Goal: Task Accomplishment & Management: Manage account settings

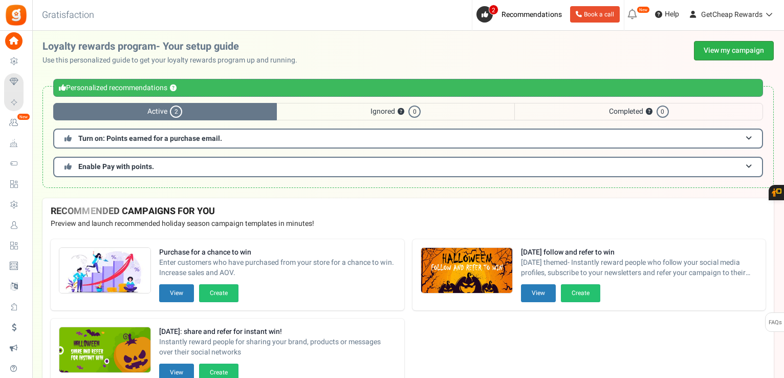
click at [738, 58] on link "View my campaign" at bounding box center [734, 50] width 80 height 19
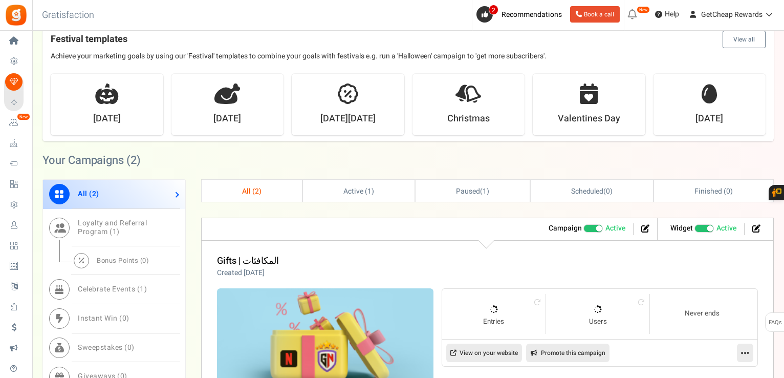
scroll to position [409, 0]
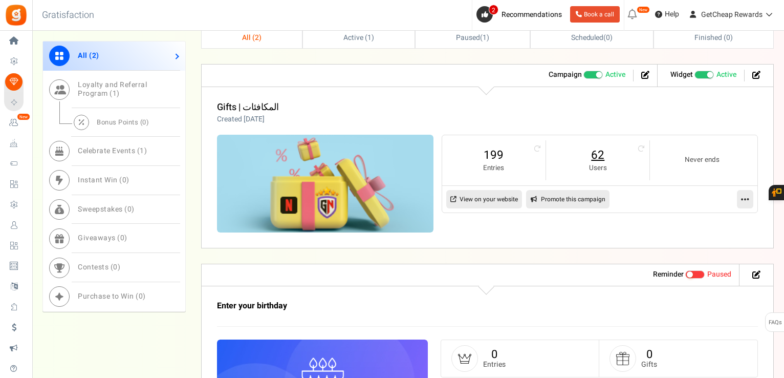
click at [592, 159] on link "62" at bounding box center [597, 155] width 83 height 16
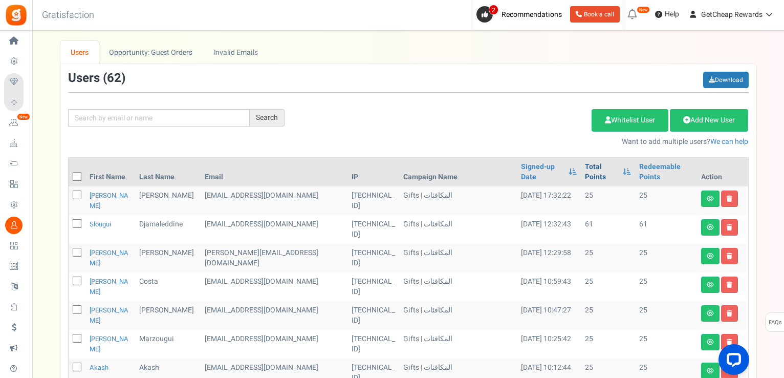
click at [585, 164] on link "Total Points" at bounding box center [601, 172] width 33 height 20
click at [69, 163] on th at bounding box center [77, 172] width 17 height 29
click at [73, 172] on span at bounding box center [77, 176] width 9 height 9
click at [69, 174] on input "checkbox" at bounding box center [65, 177] width 7 height 7
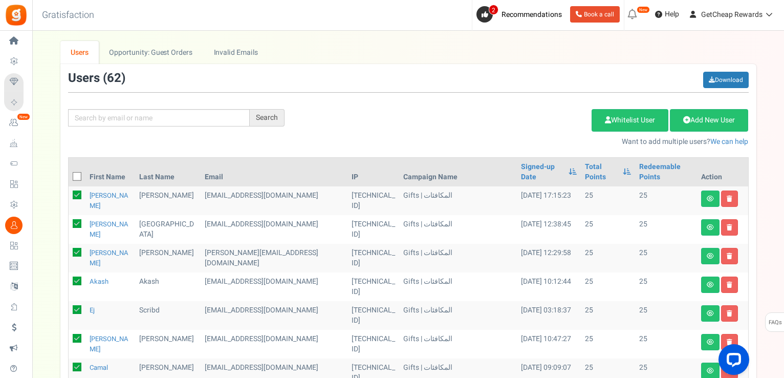
checkbox input "true"
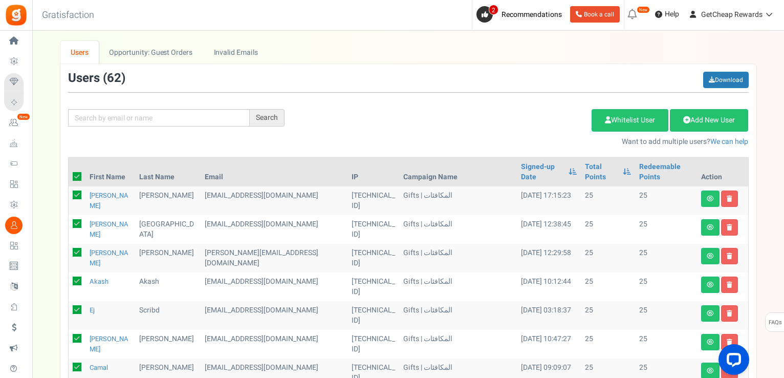
checkbox input "true"
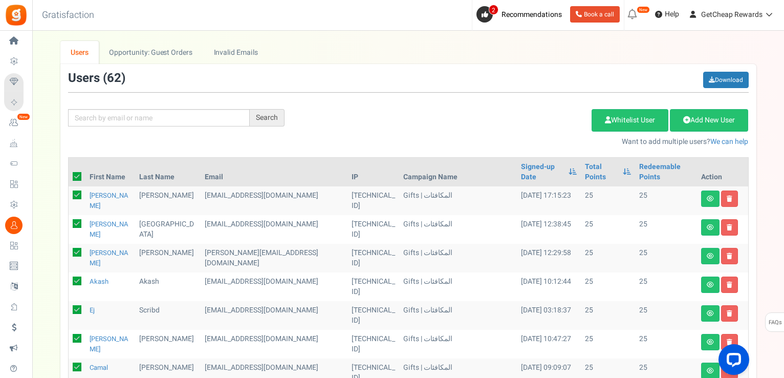
checkbox input "true"
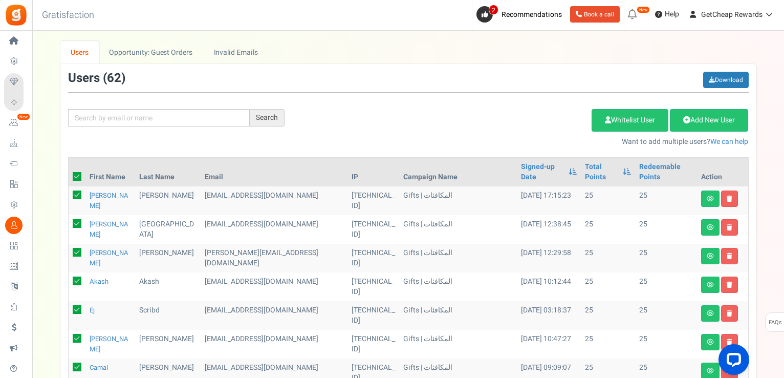
checkbox input "true"
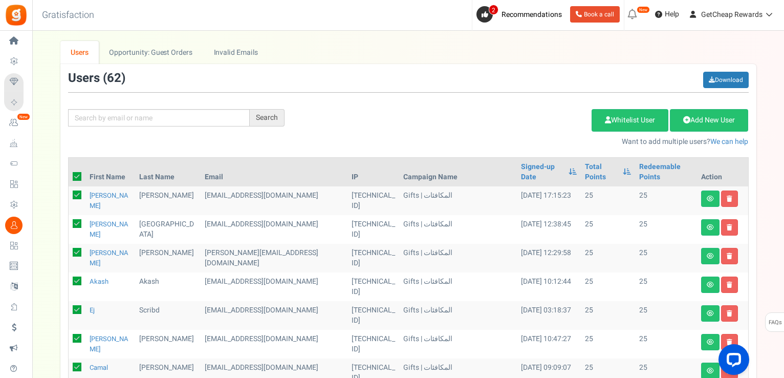
checkbox input "true"
click at [513, 114] on link "Delete Selected Users" at bounding box center [540, 120] width 100 height 23
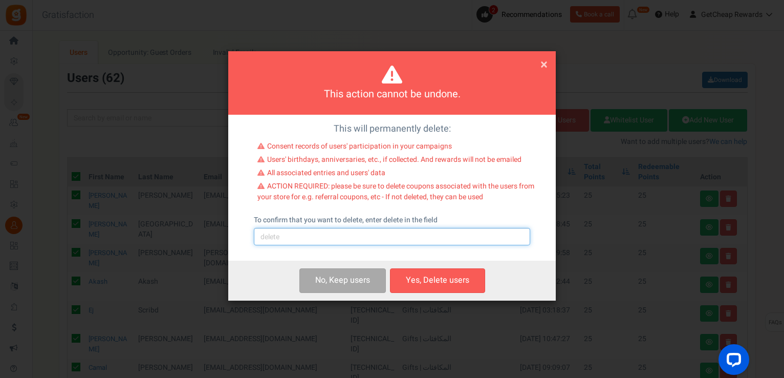
click at [294, 244] on input "text" at bounding box center [392, 236] width 276 height 17
type input "delete"
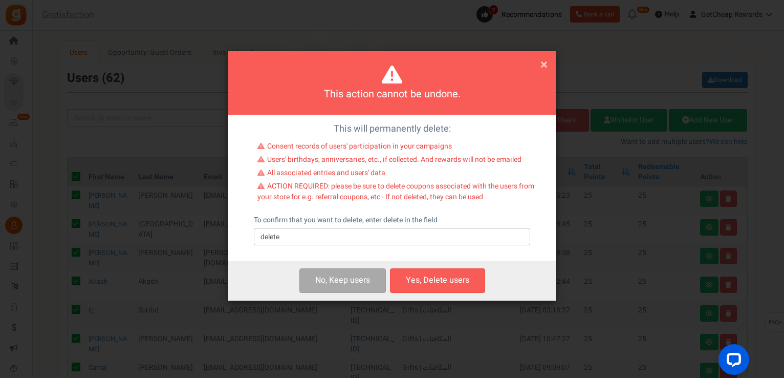
click at [444, 283] on button "Yes, Delete users" at bounding box center [437, 280] width 95 height 24
checkbox input "false"
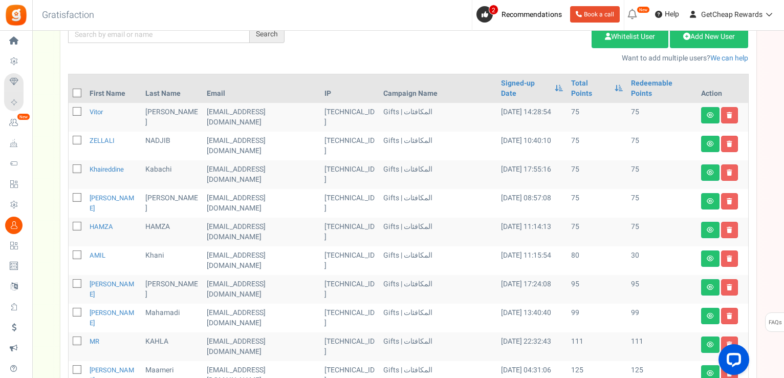
scroll to position [24, 0]
